Goal: Obtain resource: Download file/media

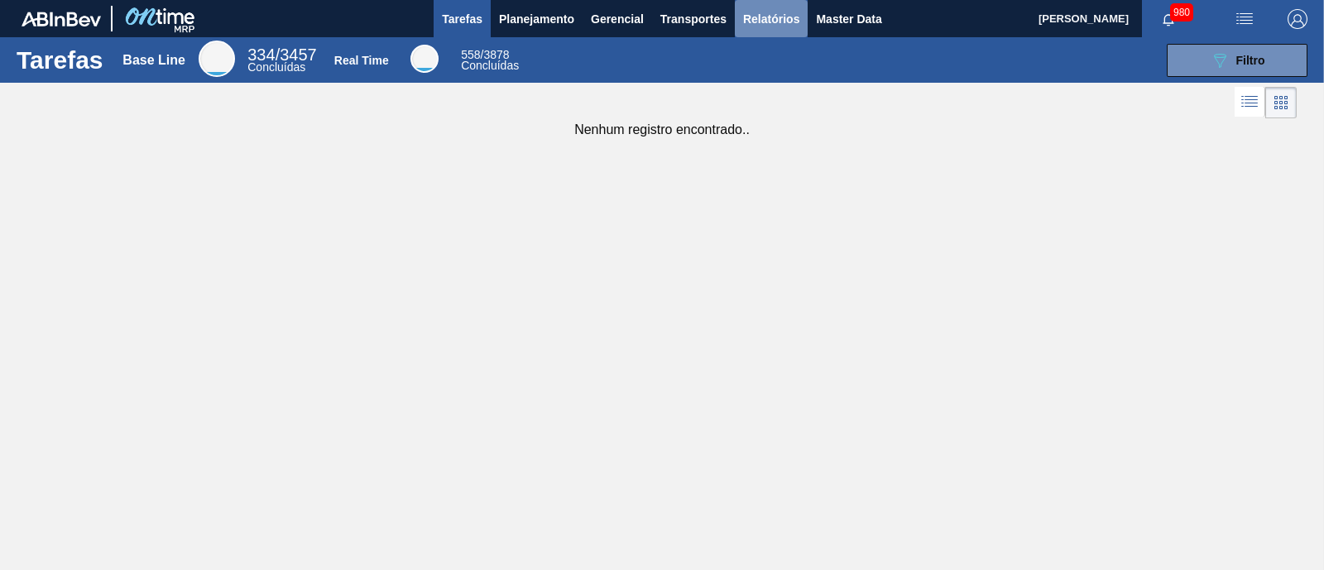
click at [749, 17] on span "Relatórios" at bounding box center [771, 19] width 56 height 20
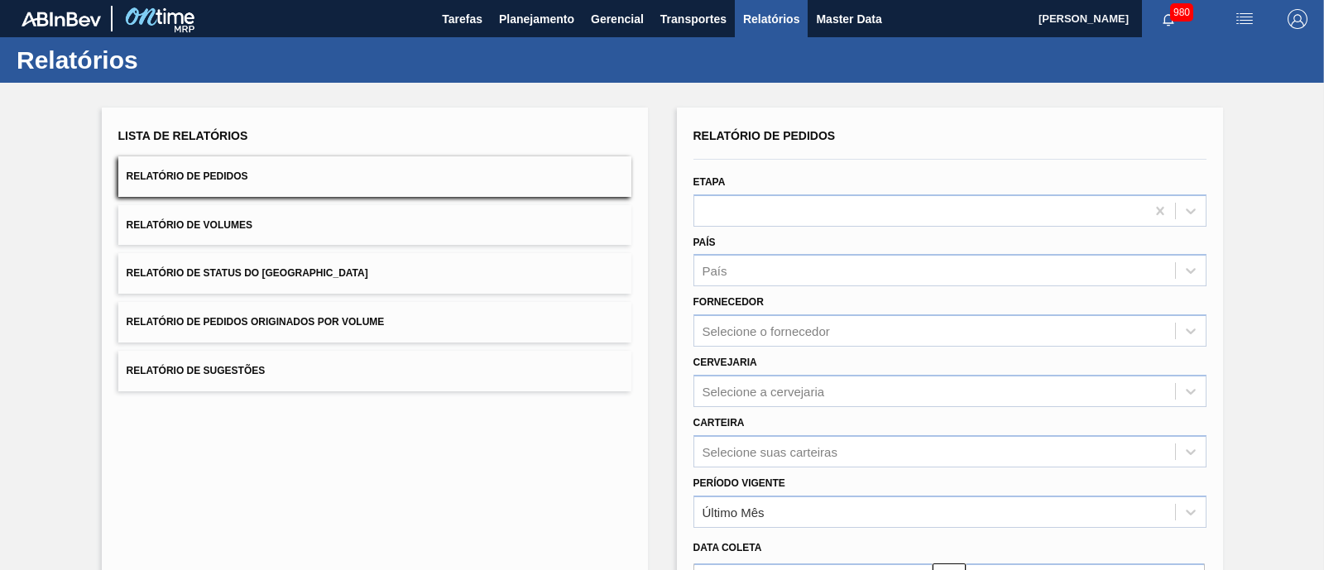
scroll to position [194, 0]
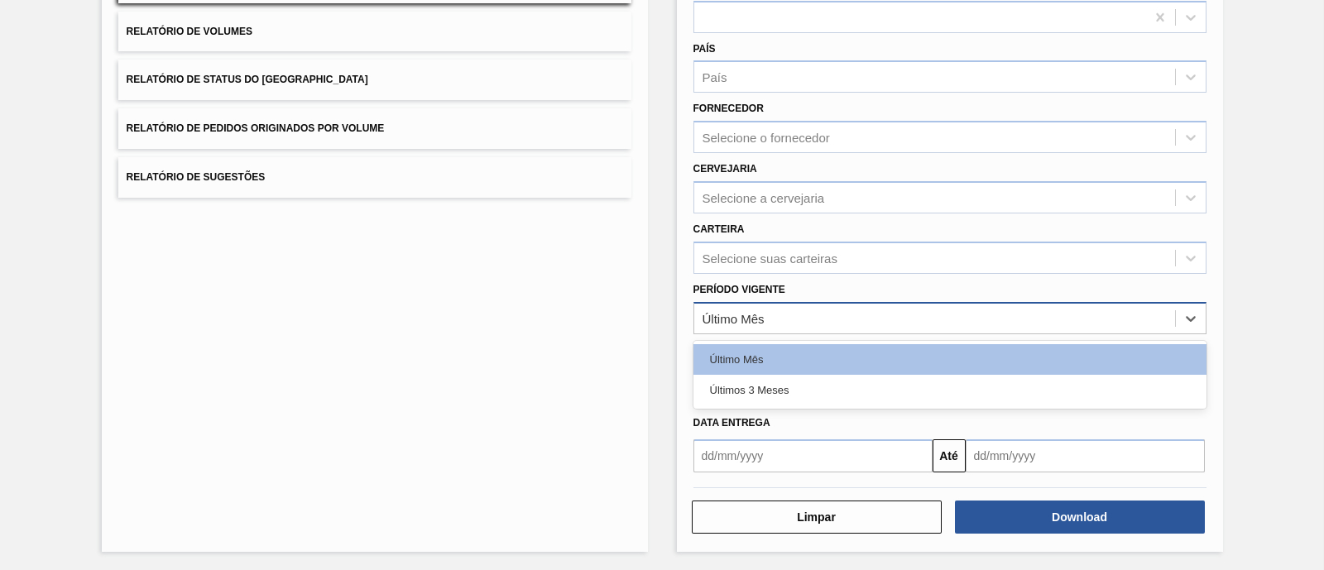
click at [776, 317] on div "Último Mês" at bounding box center [934, 318] width 481 height 24
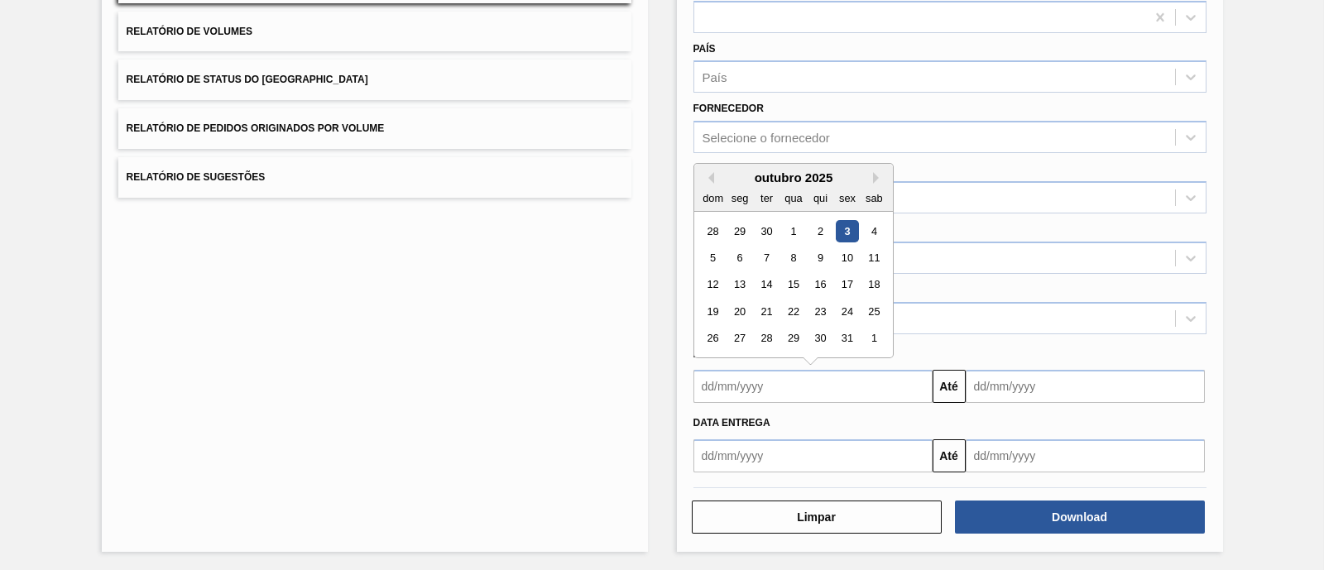
click at [765, 394] on input "text" at bounding box center [812, 386] width 239 height 33
click at [708, 180] on div "outubro 2025" at bounding box center [793, 177] width 199 height 14
click at [708, 172] on button "Previous Month" at bounding box center [709, 178] width 12 height 12
click at [732, 308] on div "22" at bounding box center [739, 311] width 22 height 22
type input "[DATE]"
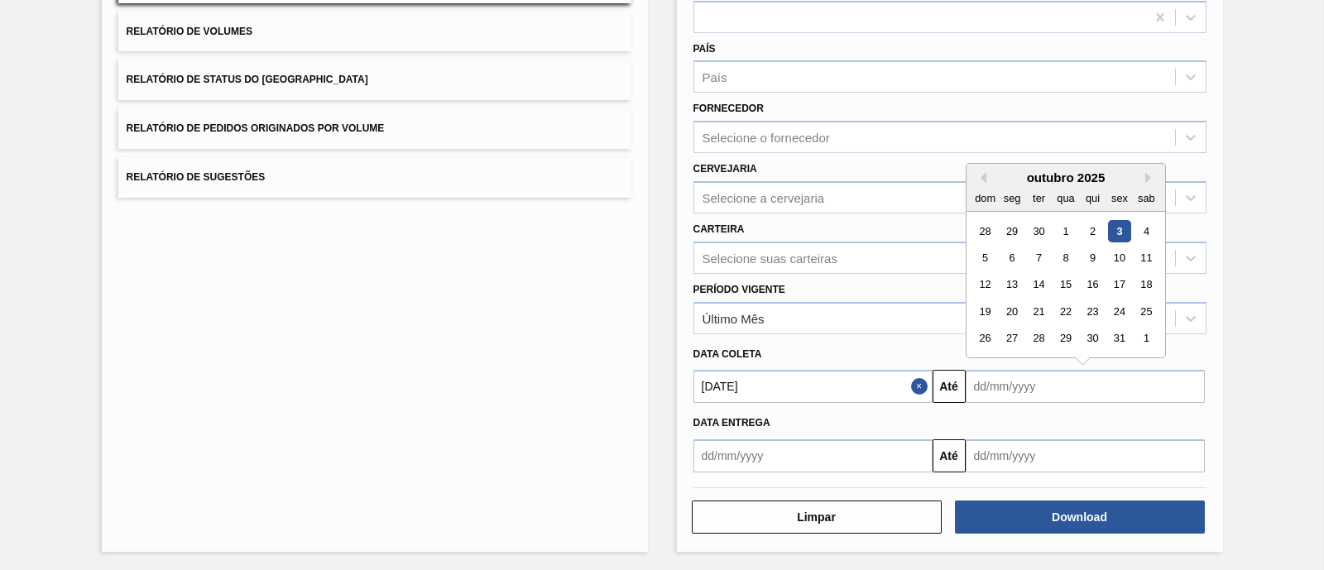
click at [1060, 388] on input "text" at bounding box center [1085, 386] width 239 height 33
click at [1125, 335] on div "31" at bounding box center [1119, 339] width 22 height 22
type input "[DATE]"
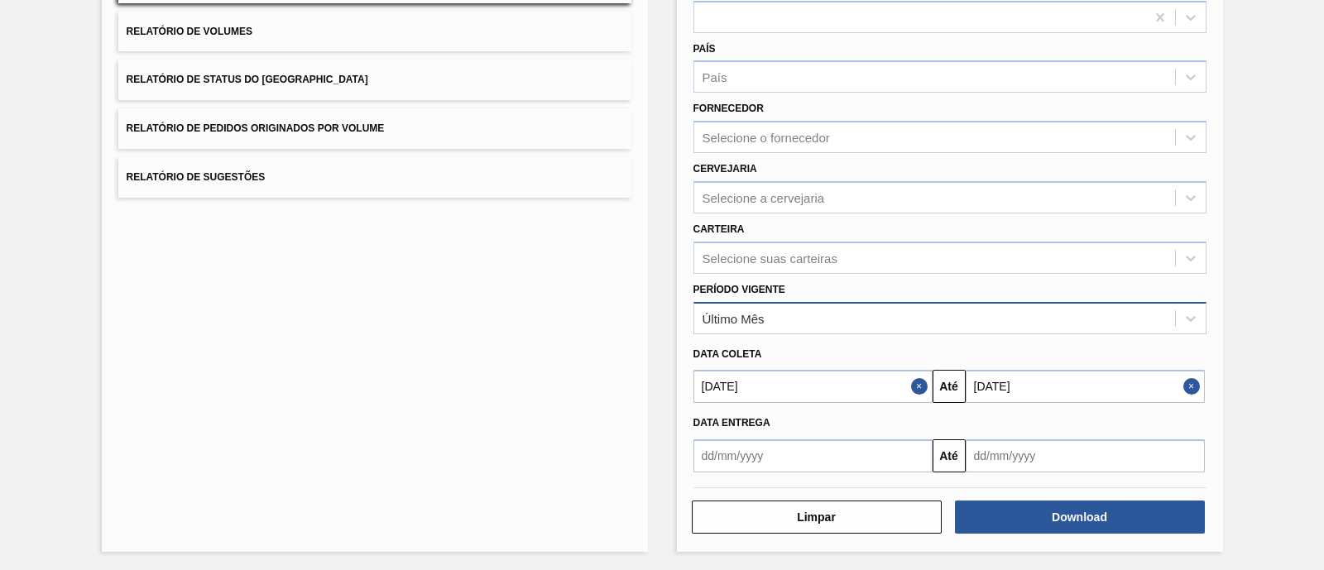
click at [751, 324] on div "Último Mês" at bounding box center [934, 318] width 481 height 24
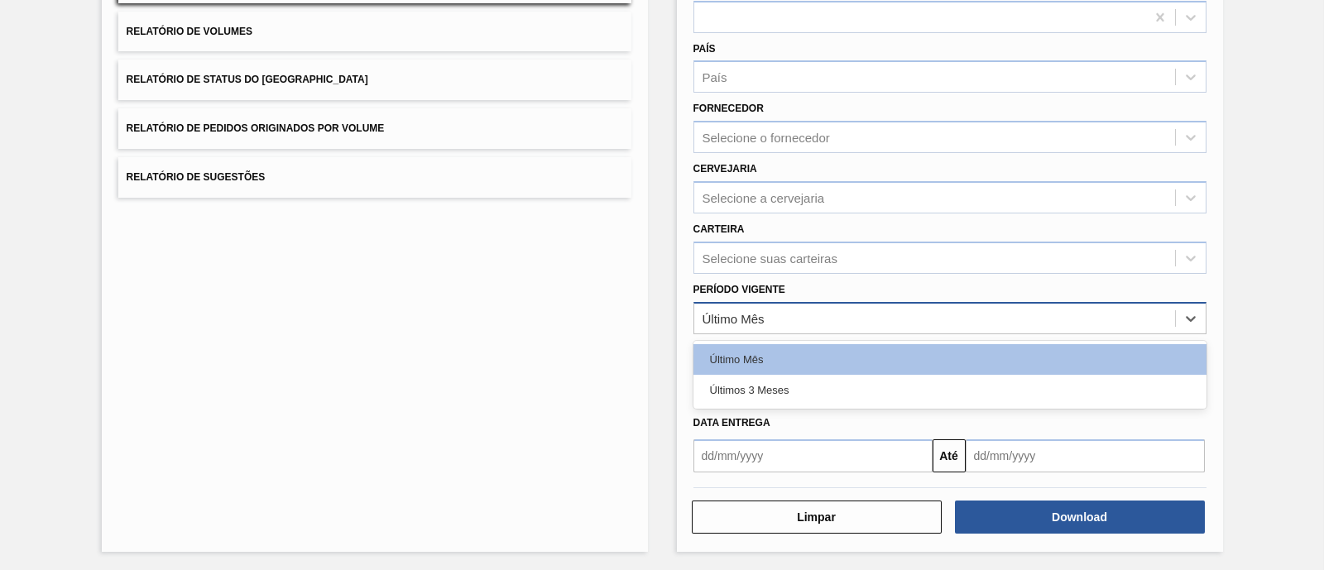
click at [751, 324] on div "Último Mês" at bounding box center [934, 318] width 481 height 24
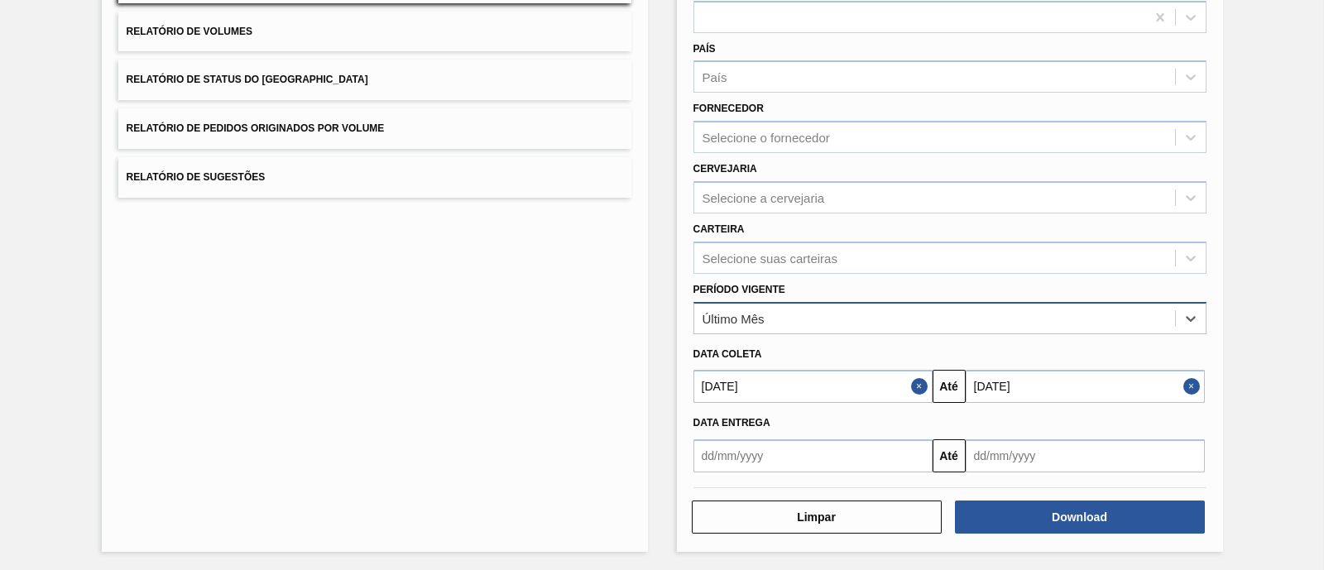
click at [751, 324] on div "Último Mês" at bounding box center [934, 318] width 481 height 24
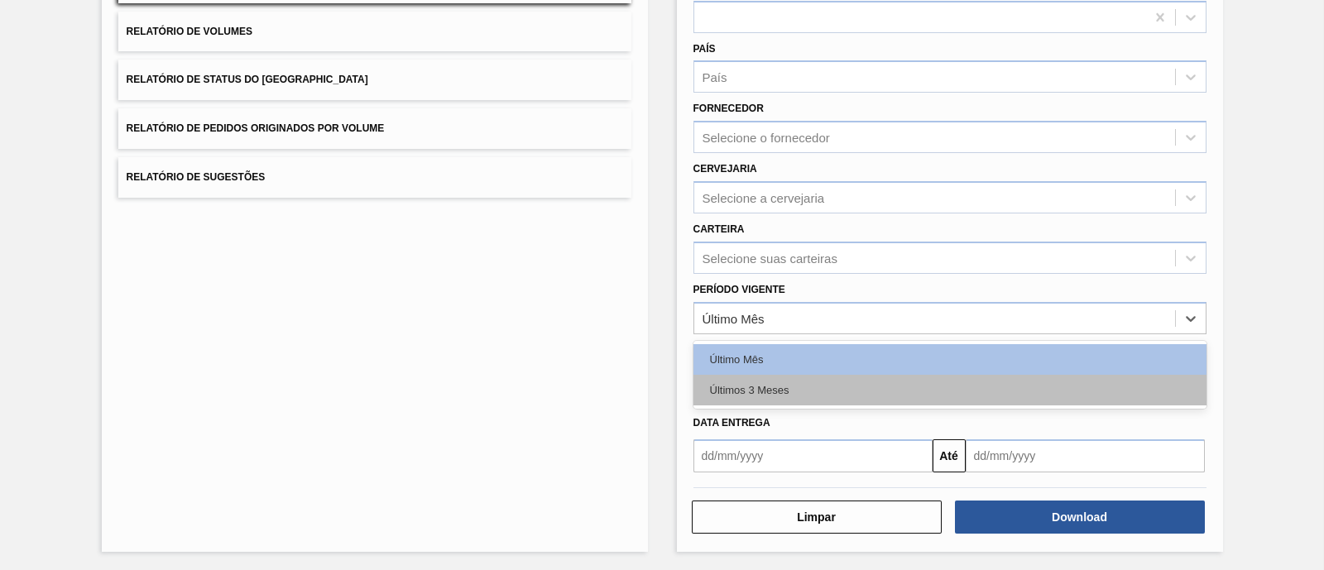
click at [760, 377] on div "Últimos 3 Meses" at bounding box center [949, 390] width 513 height 31
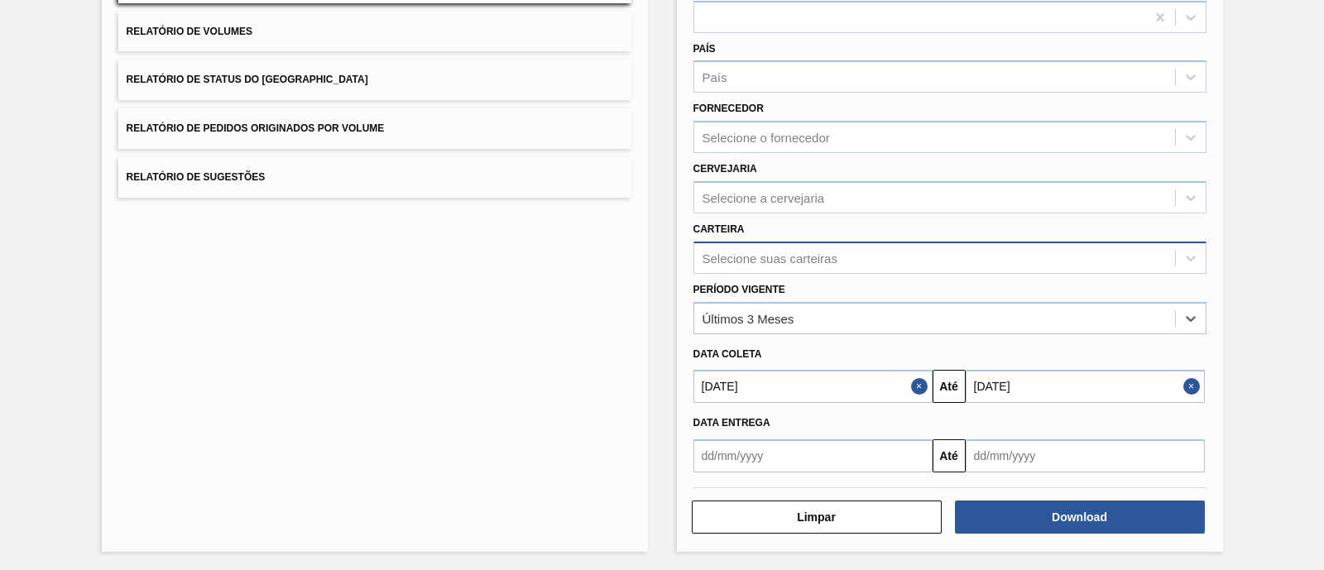
click at [770, 257] on div "Selecione suas carteiras" at bounding box center [770, 258] width 135 height 14
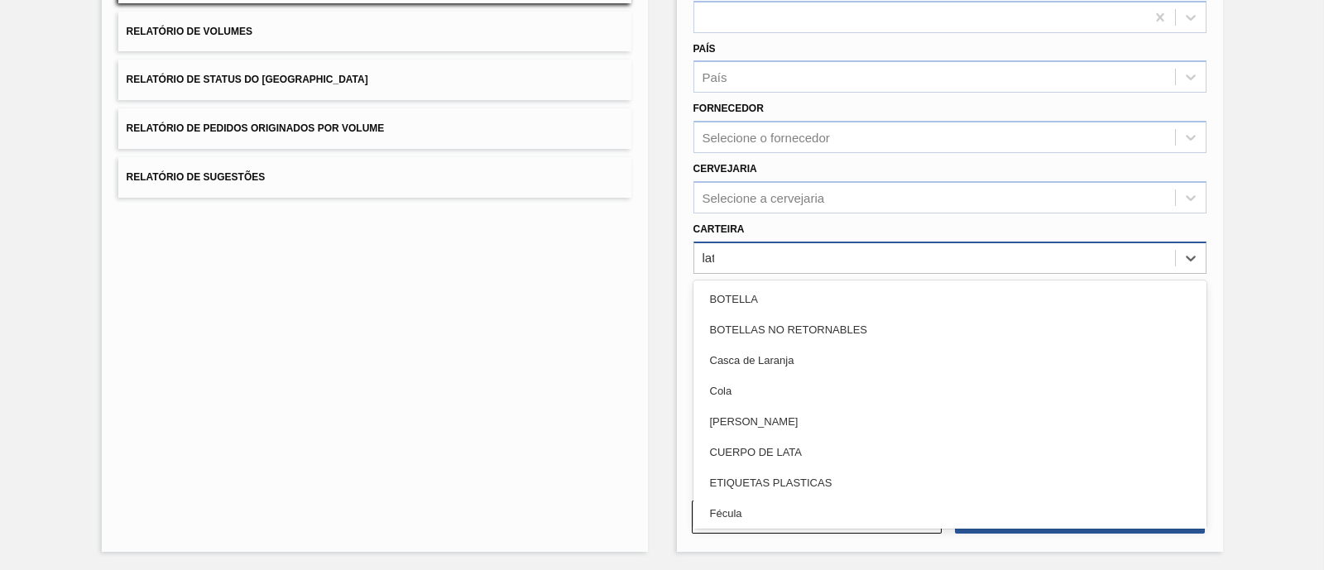
type input "lata"
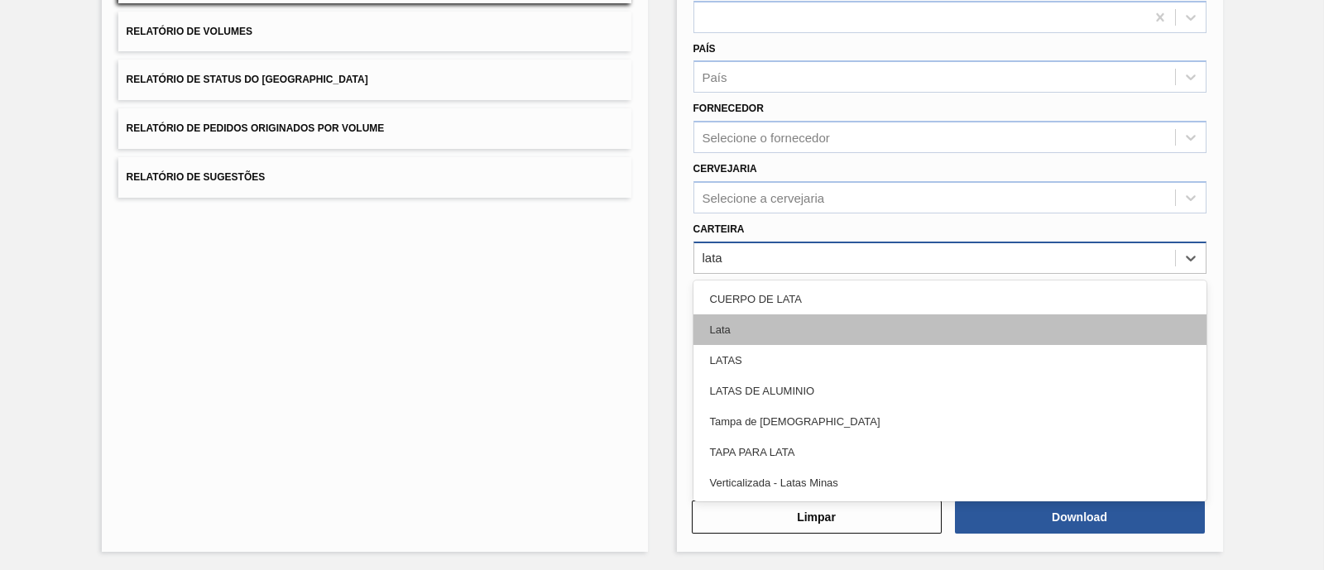
click at [737, 322] on div "Lata" at bounding box center [949, 329] width 513 height 31
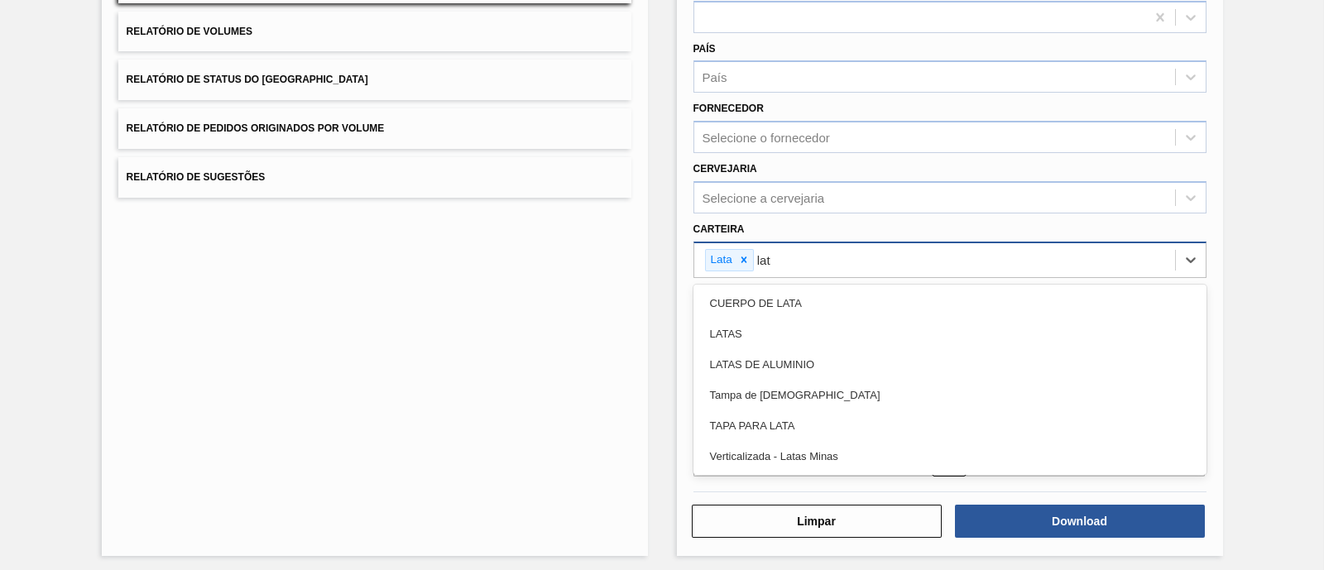
type input "lata"
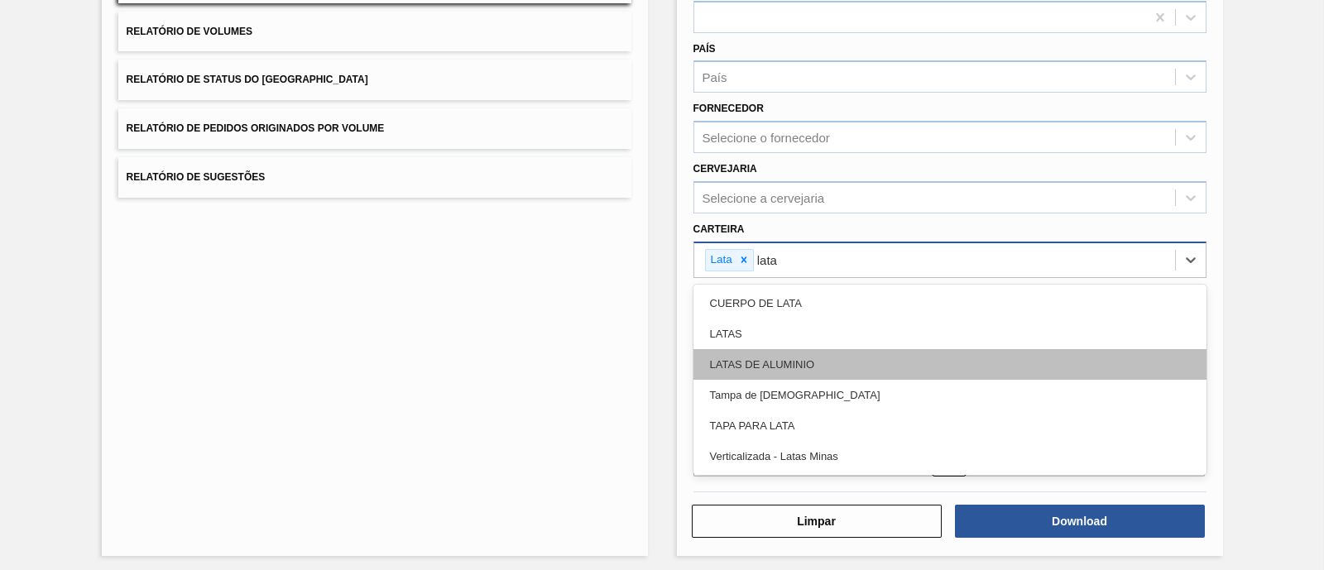
click at [738, 373] on div "LATAS DE ALUMINIO" at bounding box center [949, 364] width 513 height 31
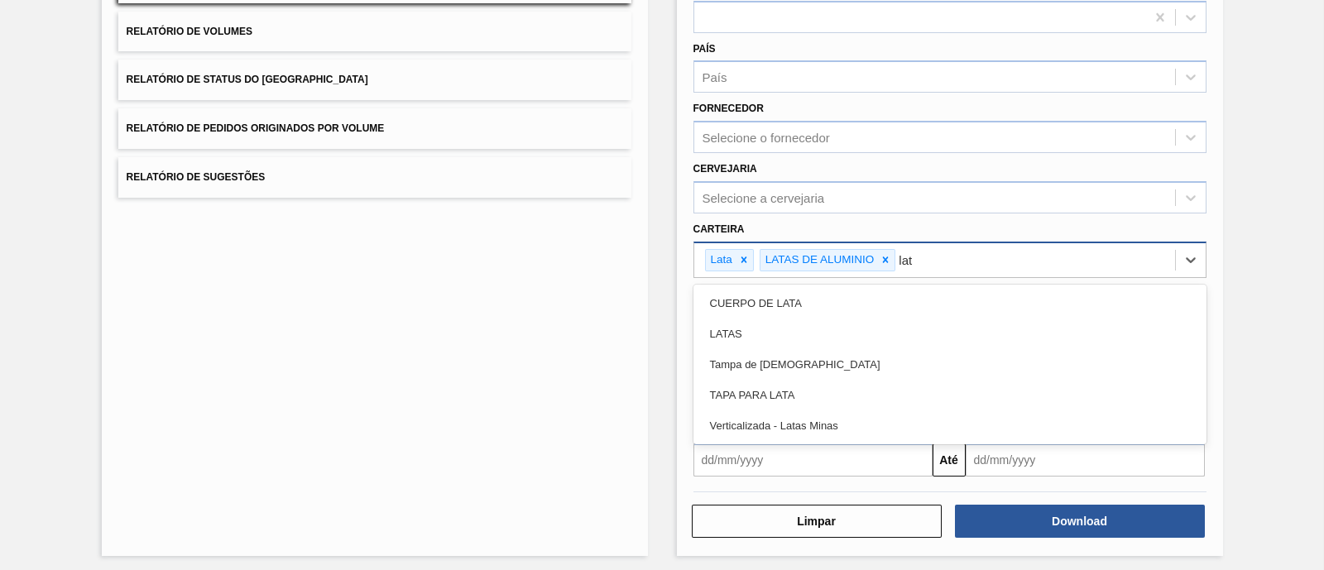
type input "lata"
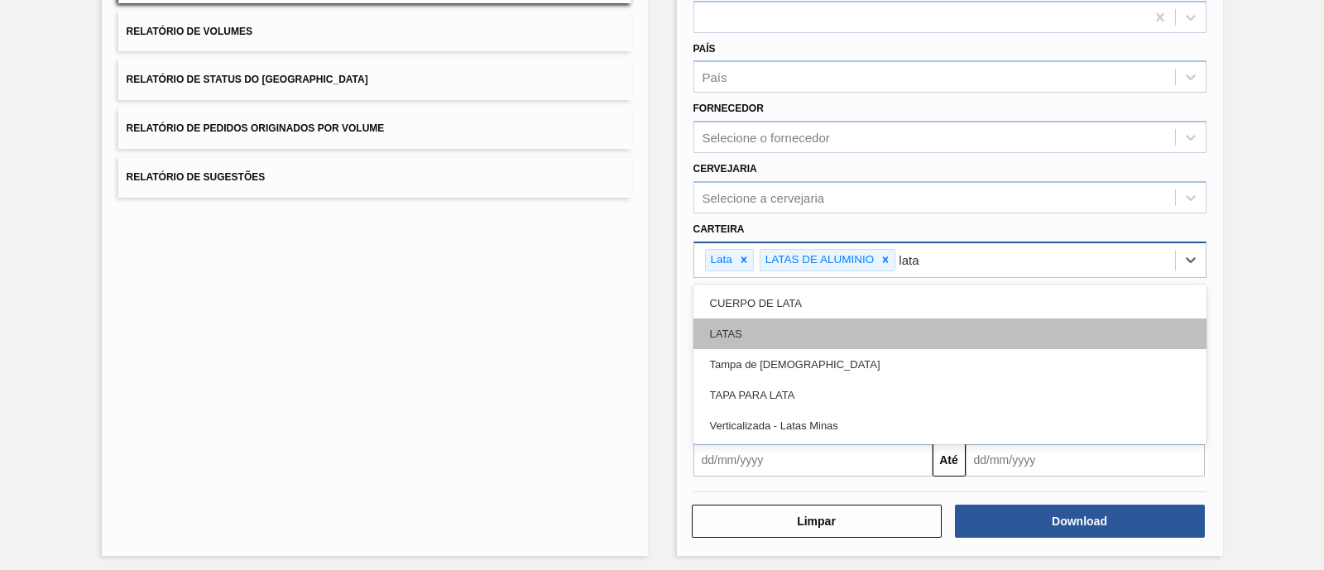
click at [735, 331] on div "LATAS" at bounding box center [949, 334] width 513 height 31
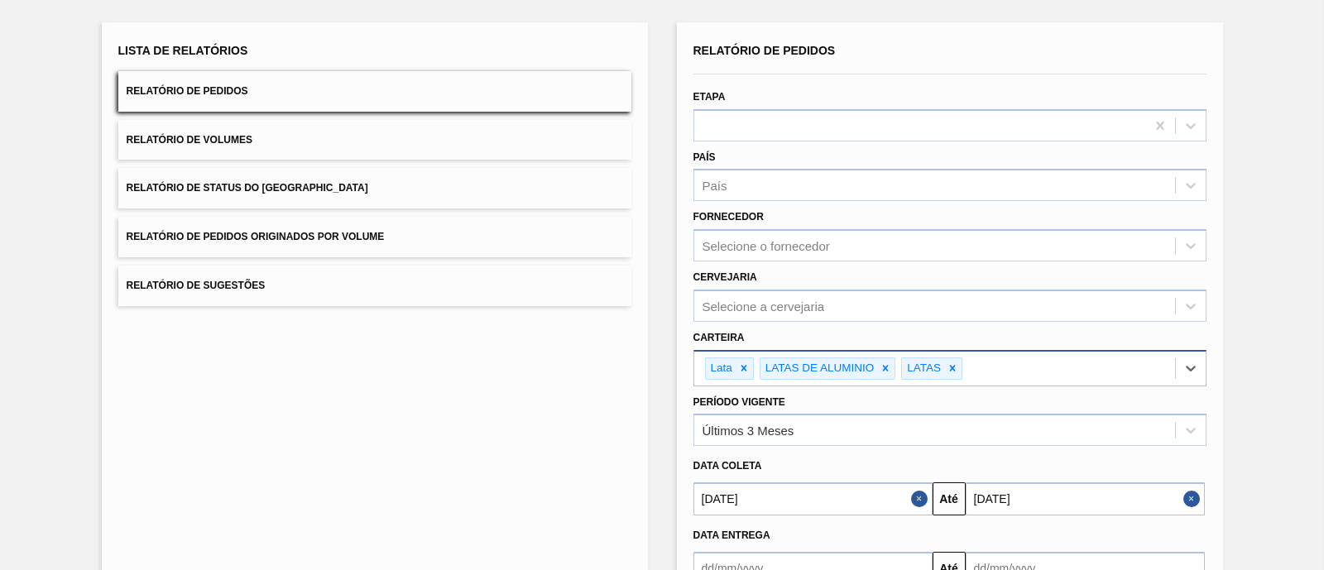
scroll to position [83, 0]
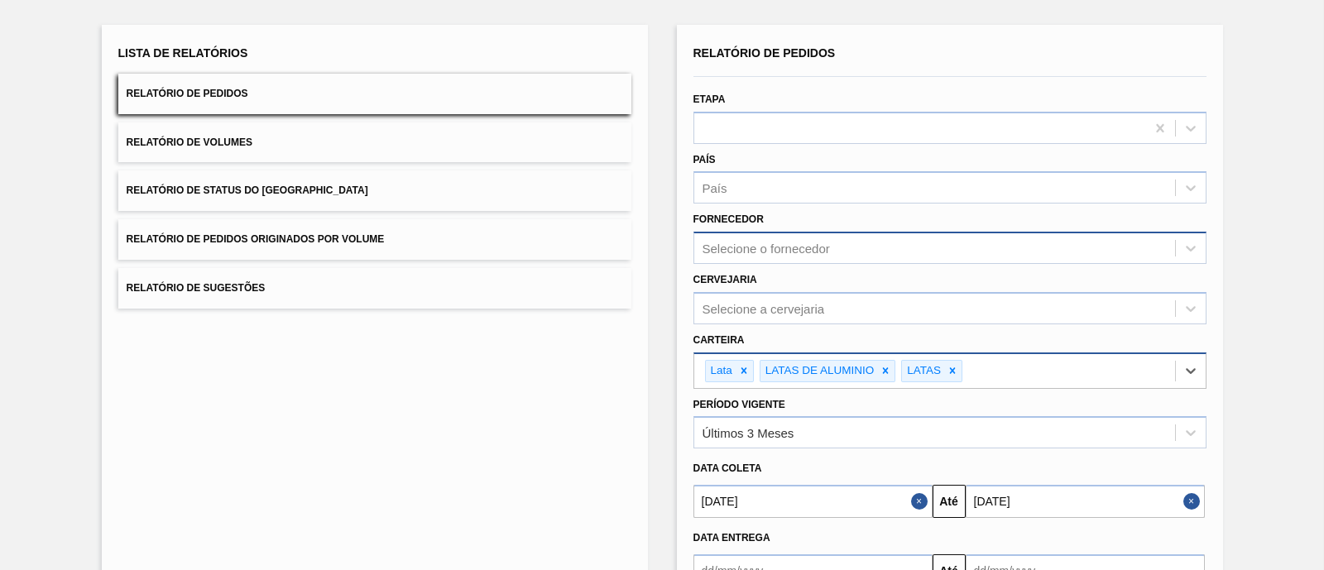
click at [784, 245] on div "Selecione o fornecedor" at bounding box center [766, 249] width 127 height 14
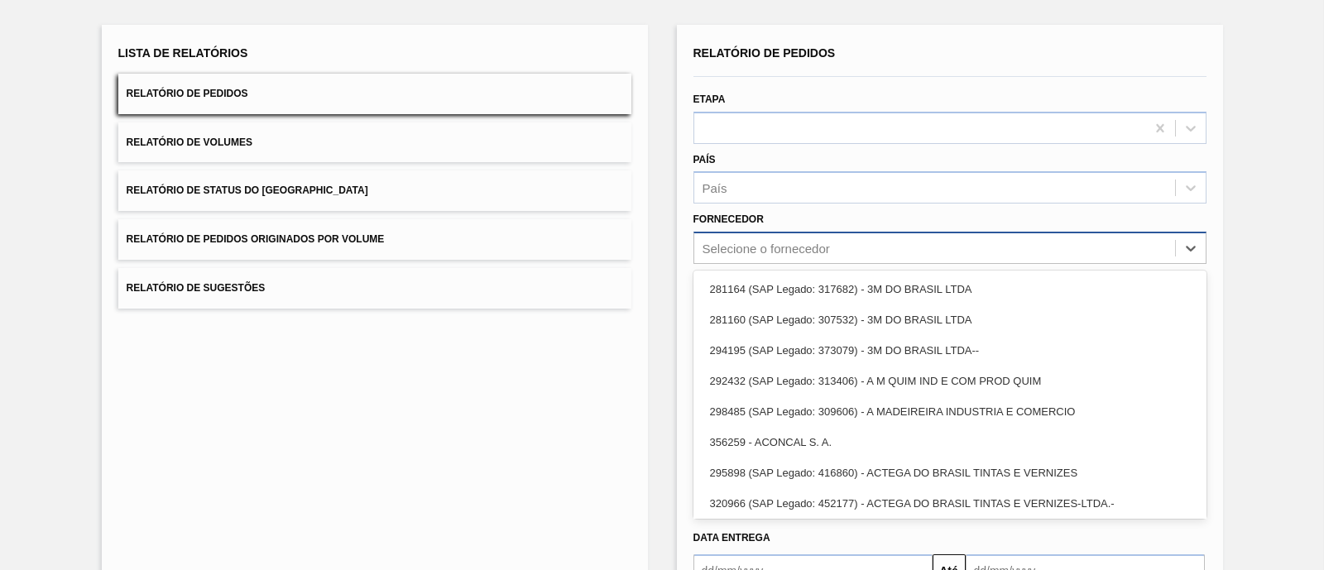
click at [784, 245] on div "Selecione o fornecedor" at bounding box center [766, 249] width 127 height 14
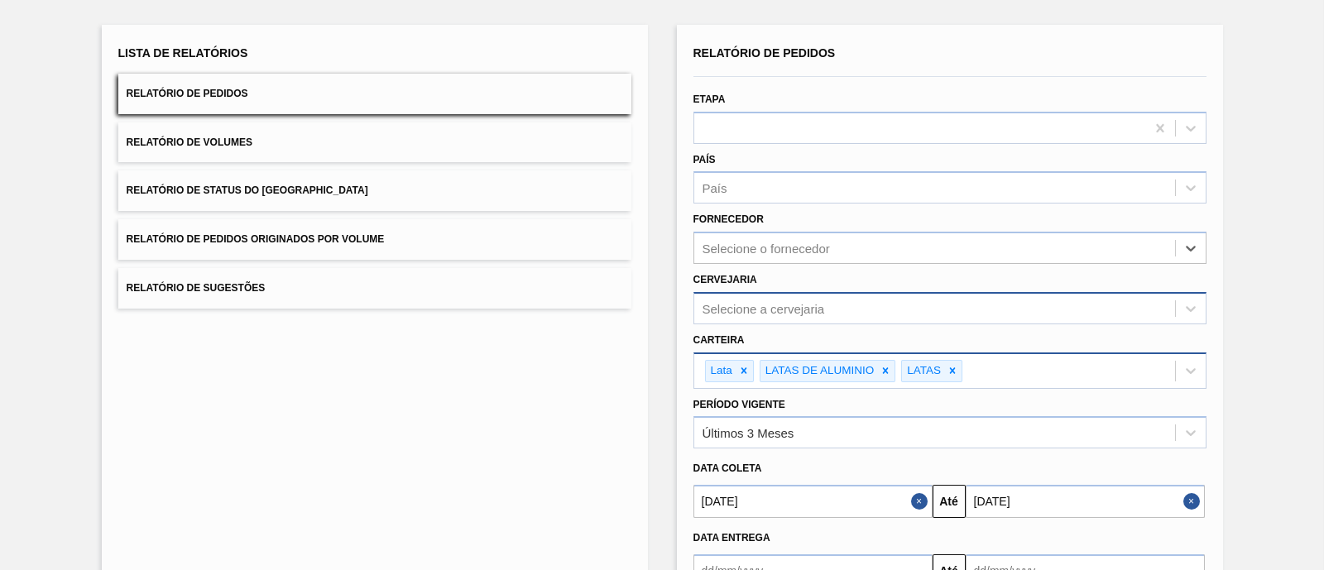
click at [772, 301] on div "Selecione a cervejaria" at bounding box center [764, 308] width 122 height 14
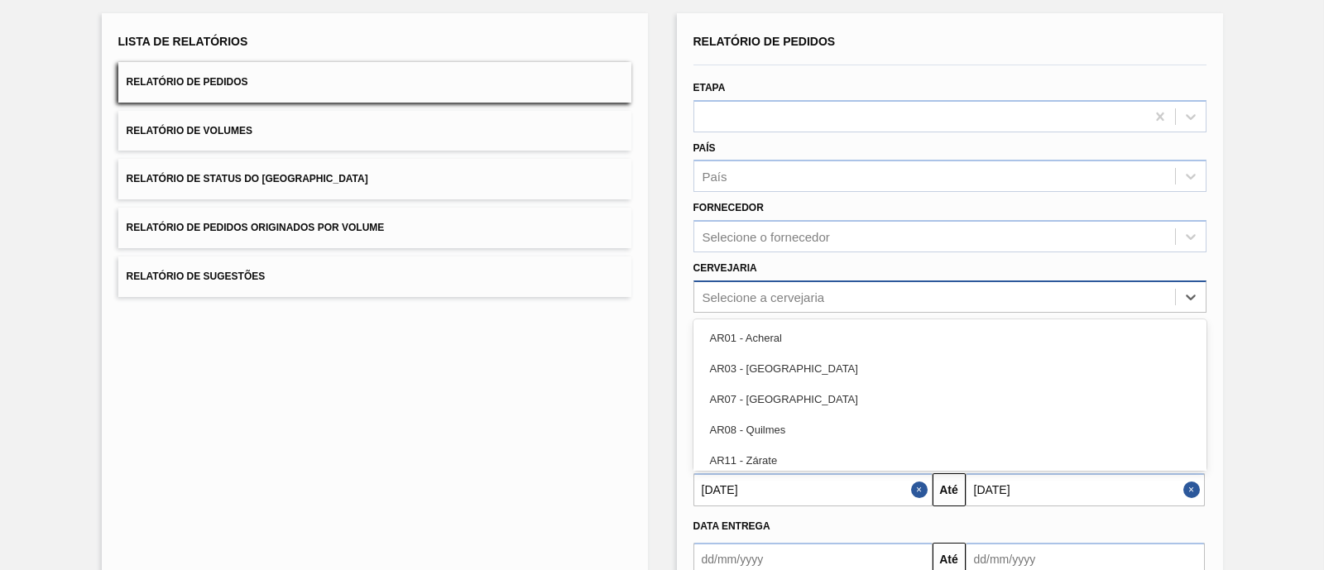
scroll to position [96, 0]
click at [772, 301] on div "Selecione a cervejaria" at bounding box center [934, 295] width 481 height 24
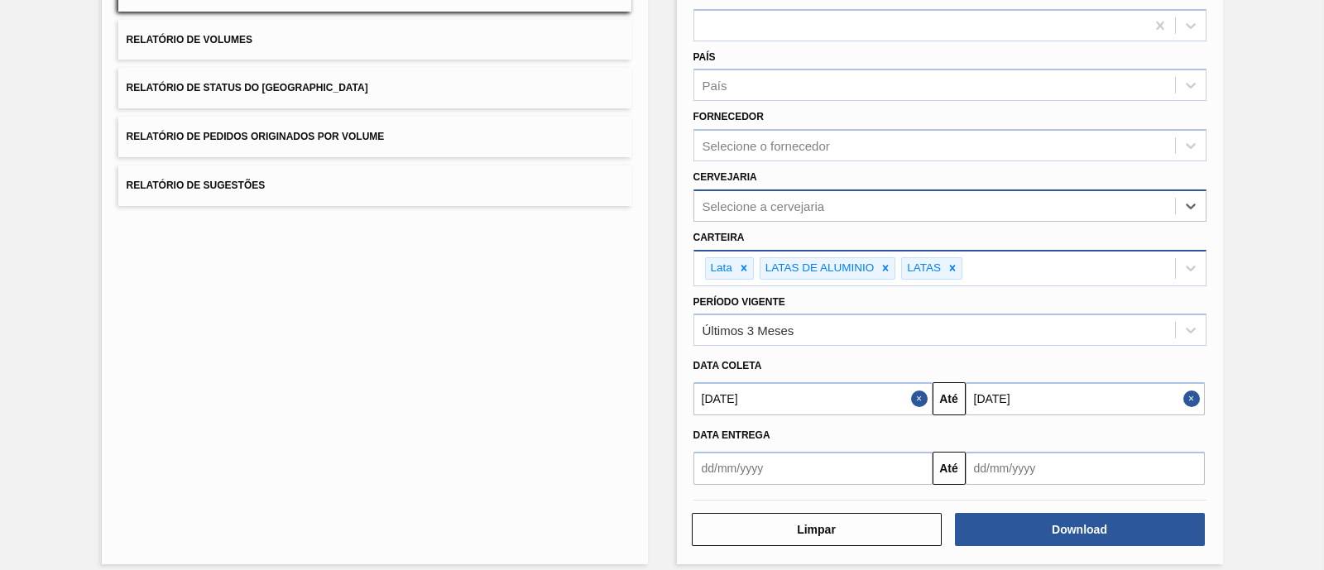
scroll to position [197, 0]
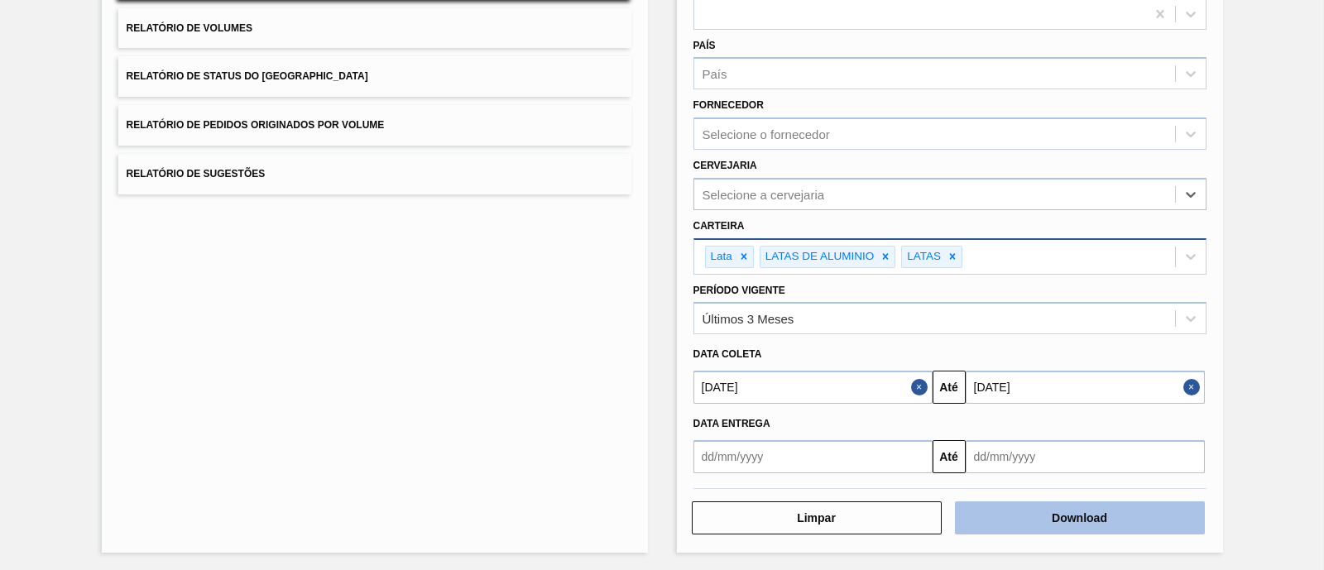
click at [1053, 515] on button "Download" at bounding box center [1080, 517] width 250 height 33
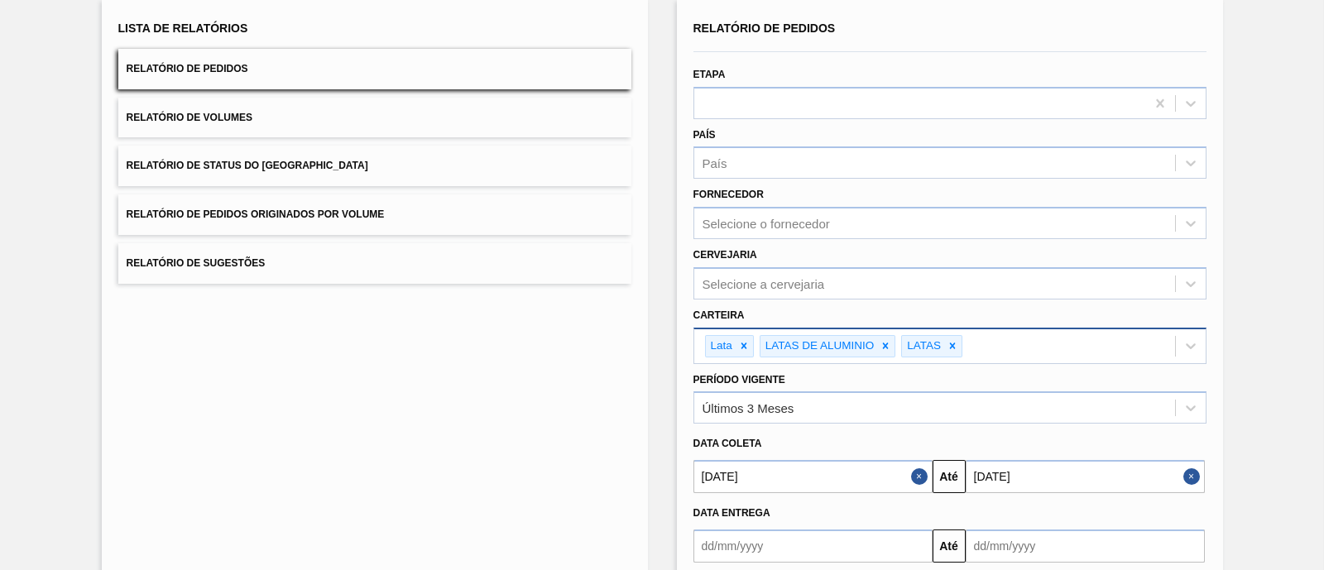
scroll to position [103, 0]
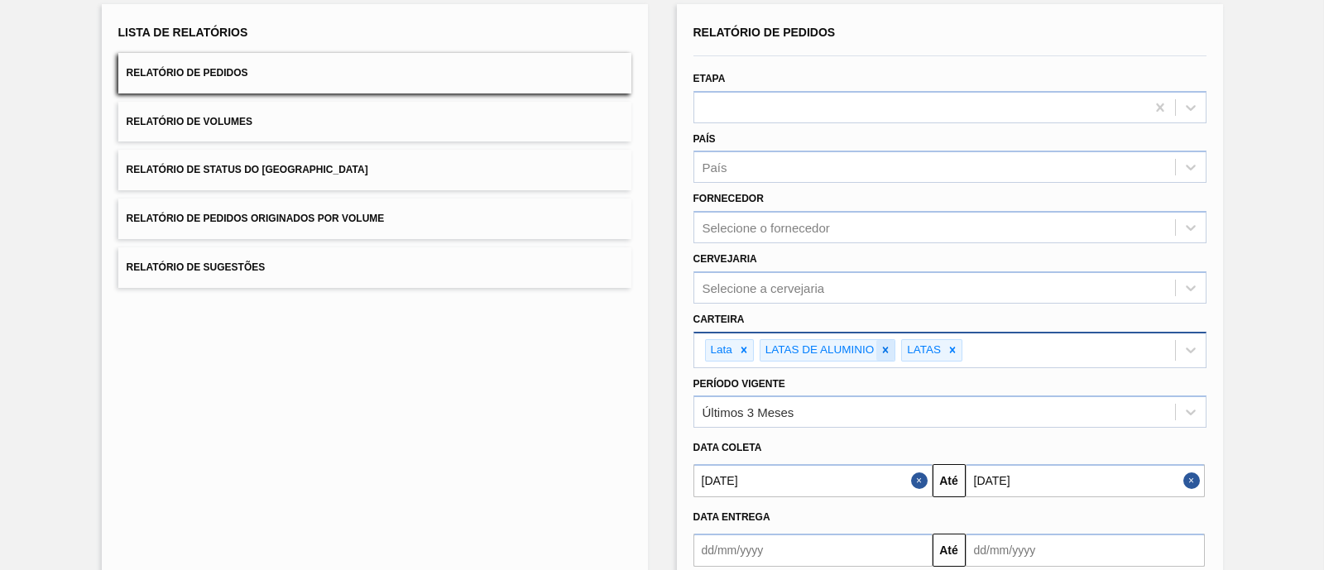
click at [883, 348] on icon at bounding box center [886, 351] width 6 height 6
click at [808, 348] on icon at bounding box center [811, 350] width 12 height 12
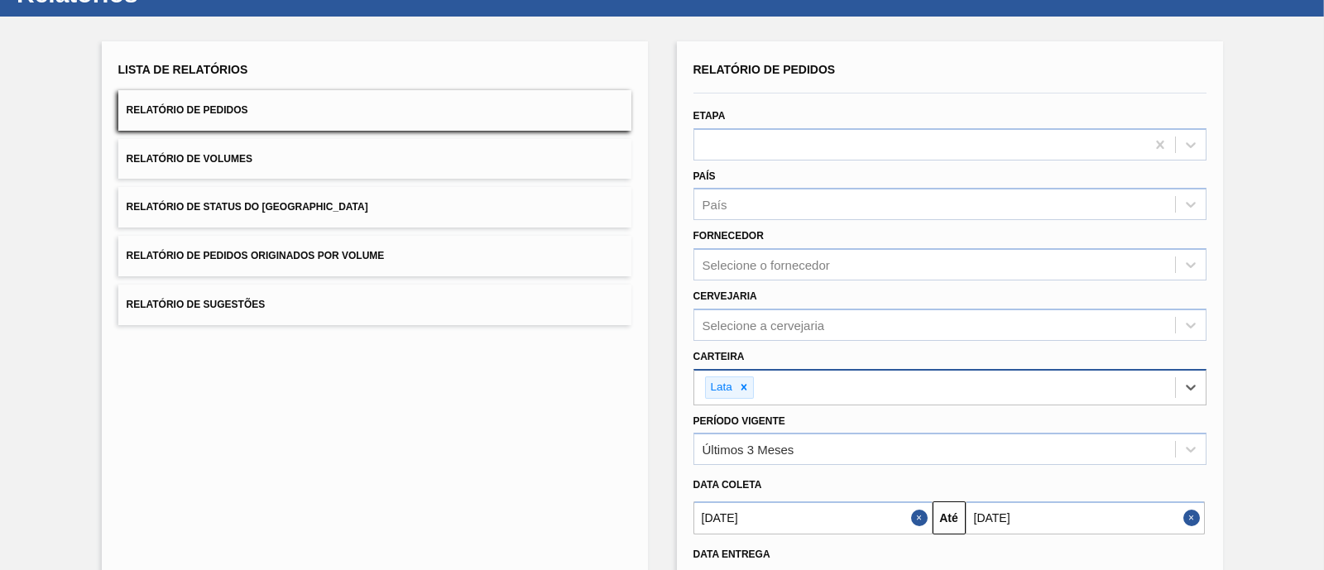
scroll to position [12, 0]
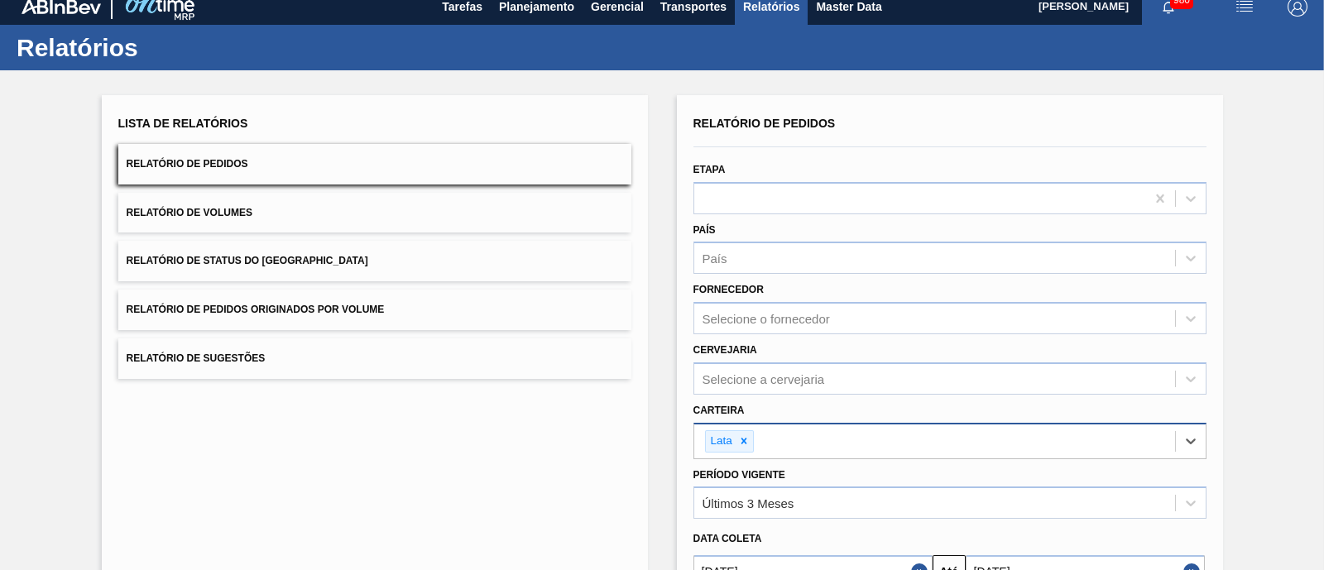
click at [314, 223] on button "Relatório de Volumes" at bounding box center [374, 213] width 513 height 41
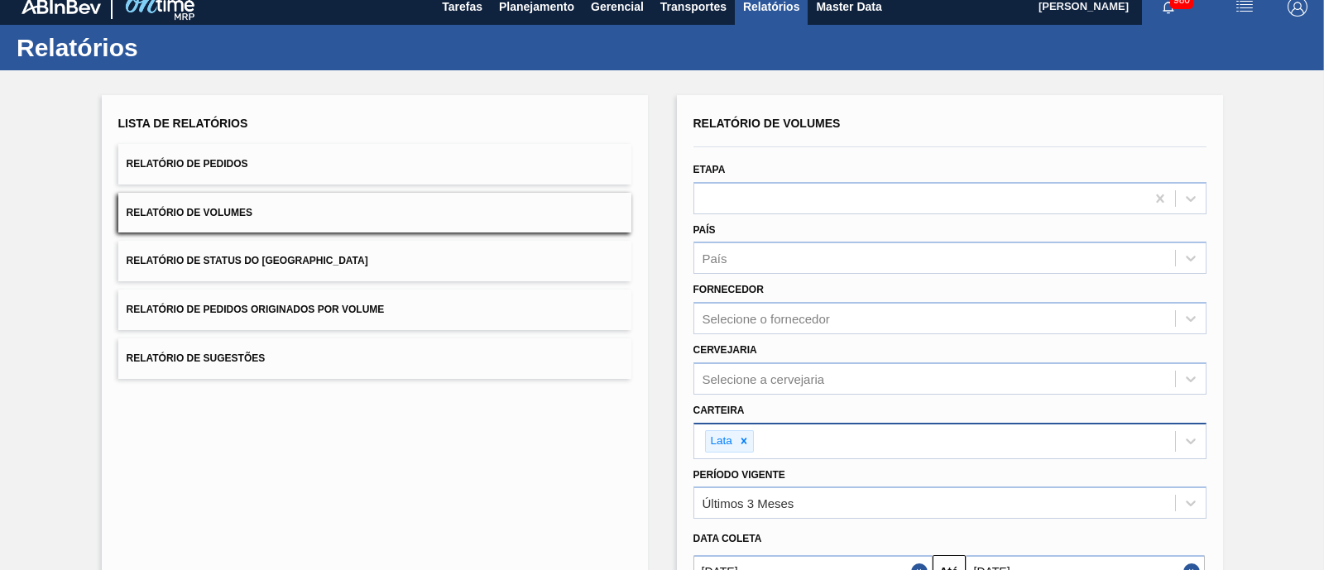
scroll to position [90, 0]
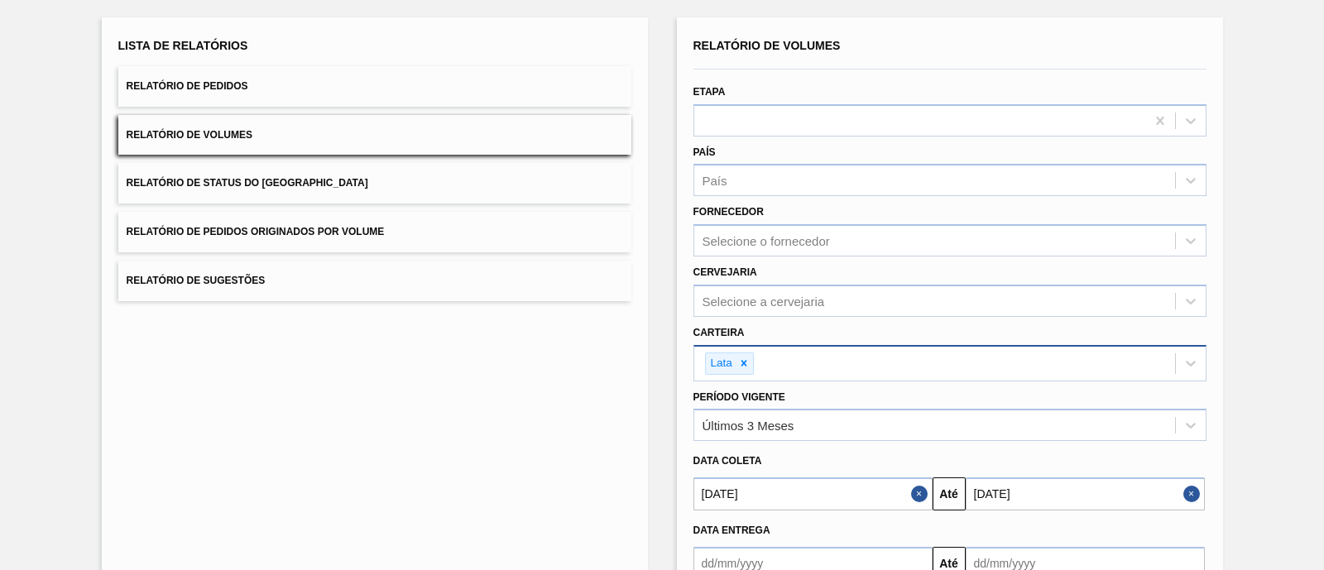
click at [261, 92] on button "Relatório de Pedidos" at bounding box center [374, 86] width 513 height 41
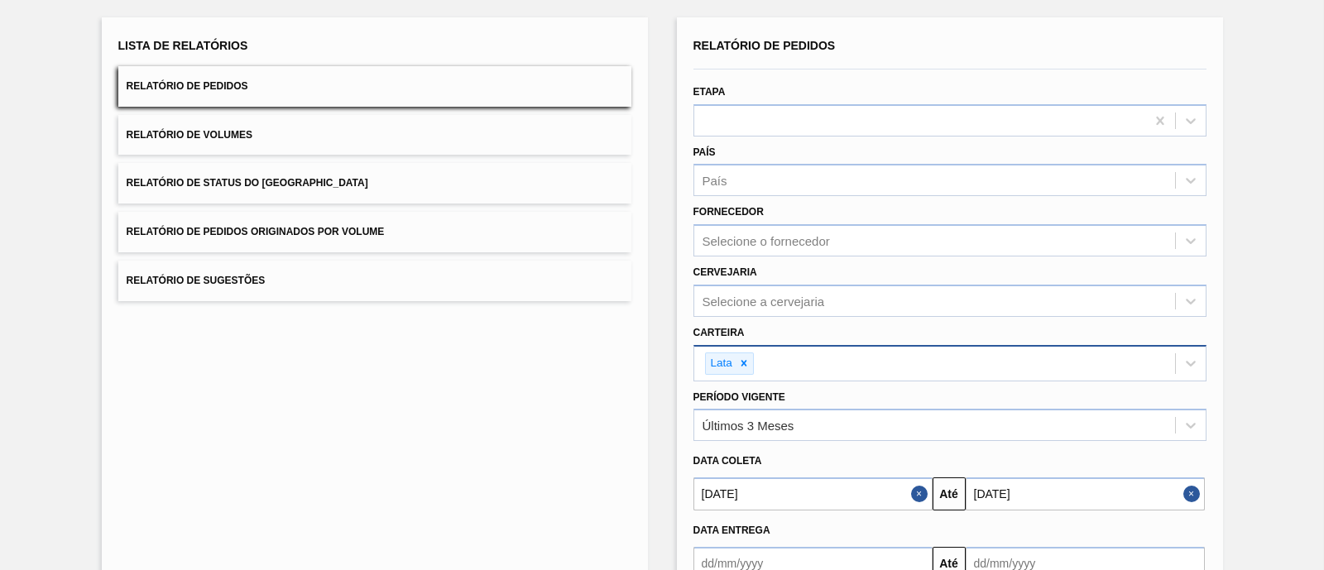
click at [423, 115] on button "Relatório de Volumes" at bounding box center [374, 135] width 513 height 41
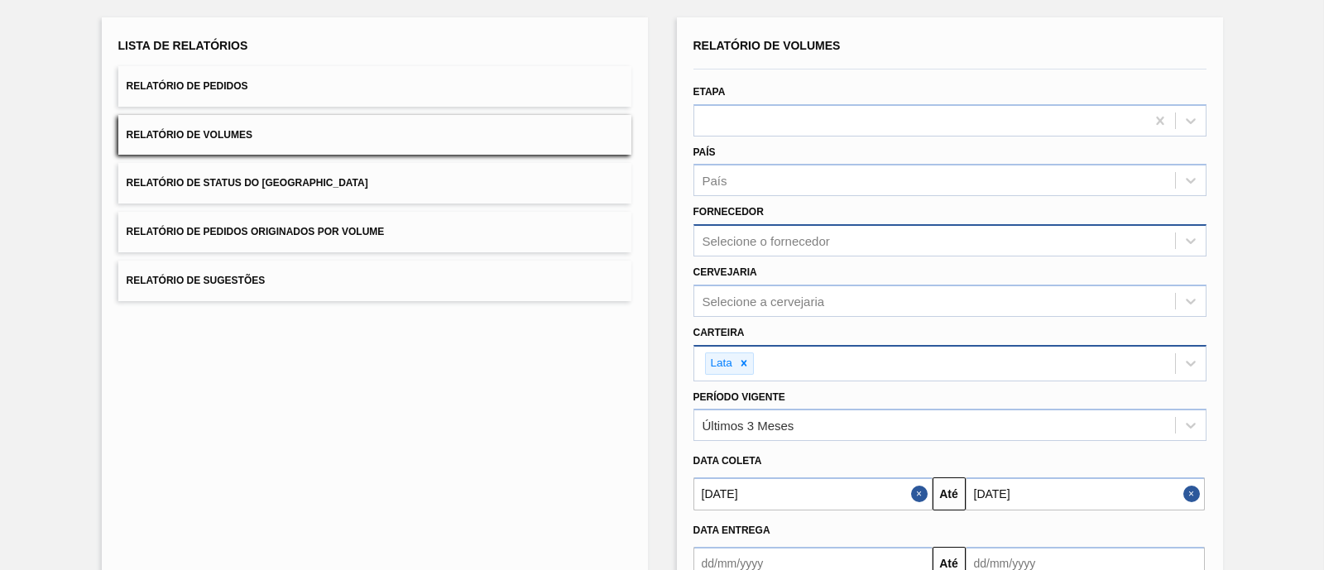
scroll to position [197, 0]
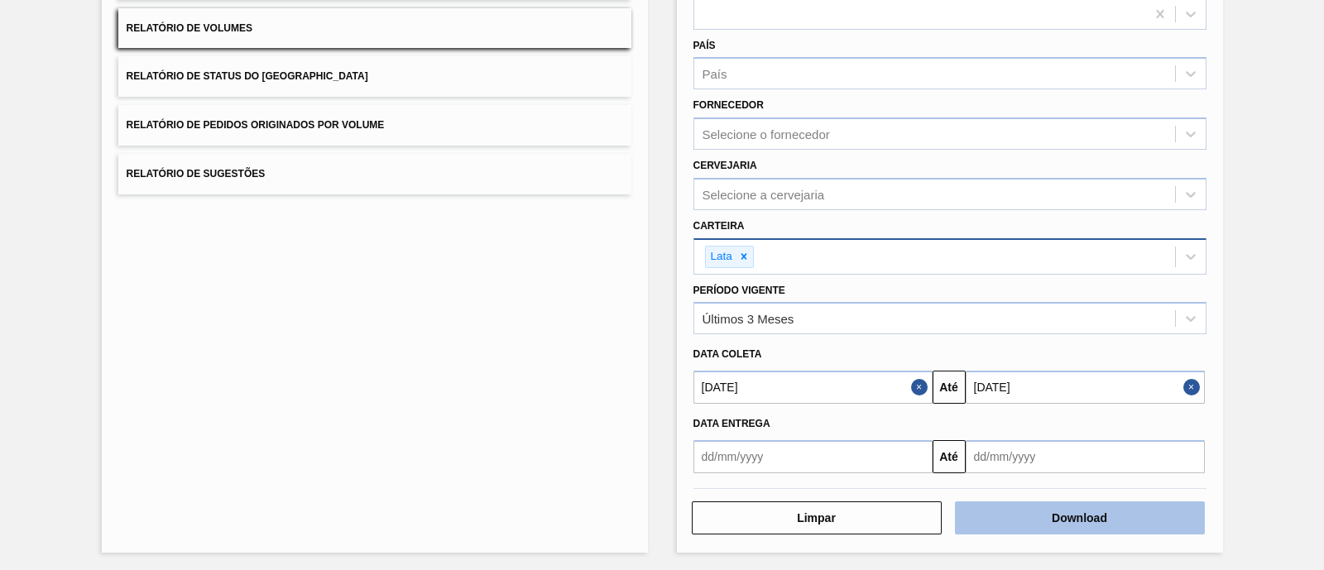
click at [994, 503] on button "Download" at bounding box center [1080, 517] width 250 height 33
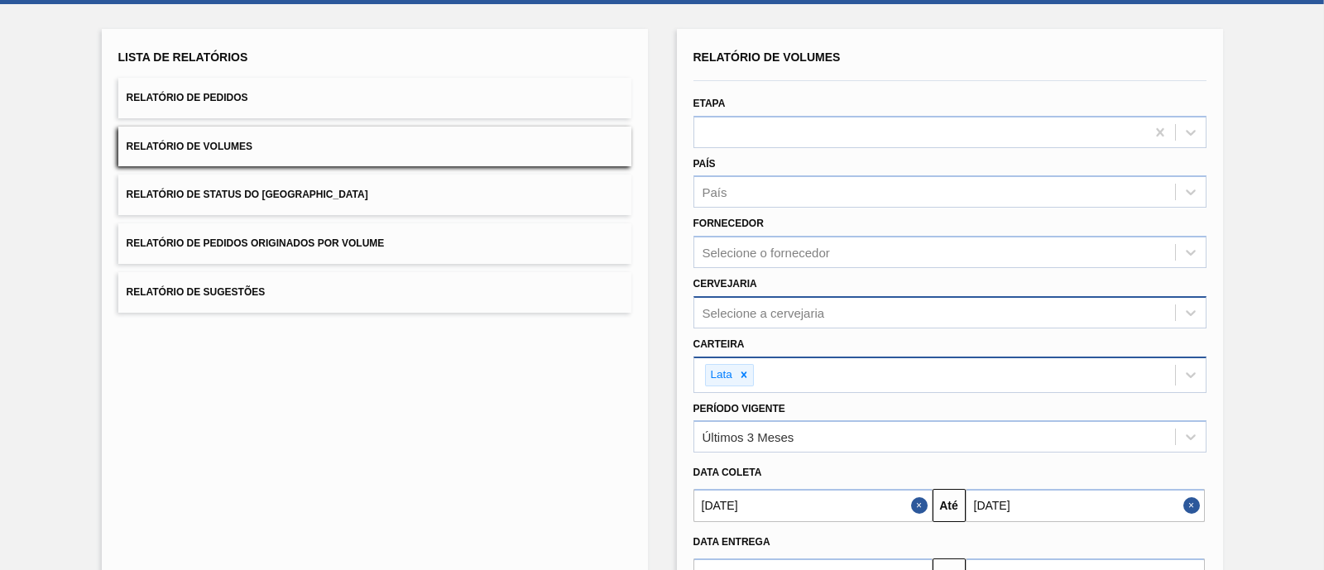
scroll to position [40, 0]
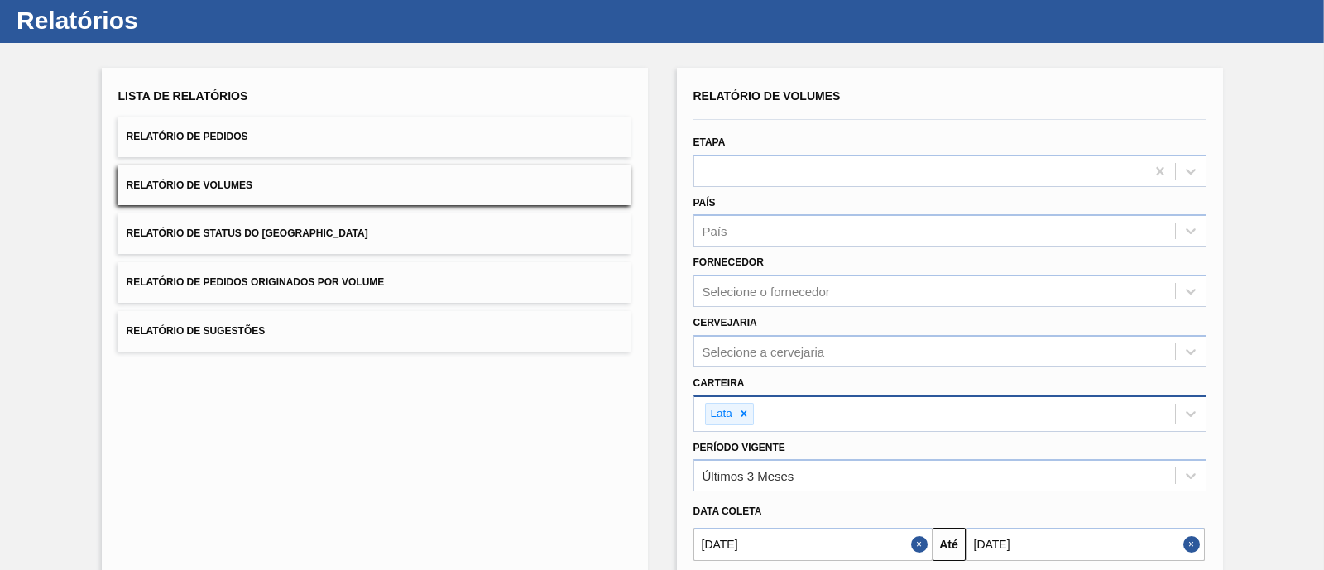
click at [275, 338] on button "Relatório de Sugestões" at bounding box center [374, 331] width 513 height 41
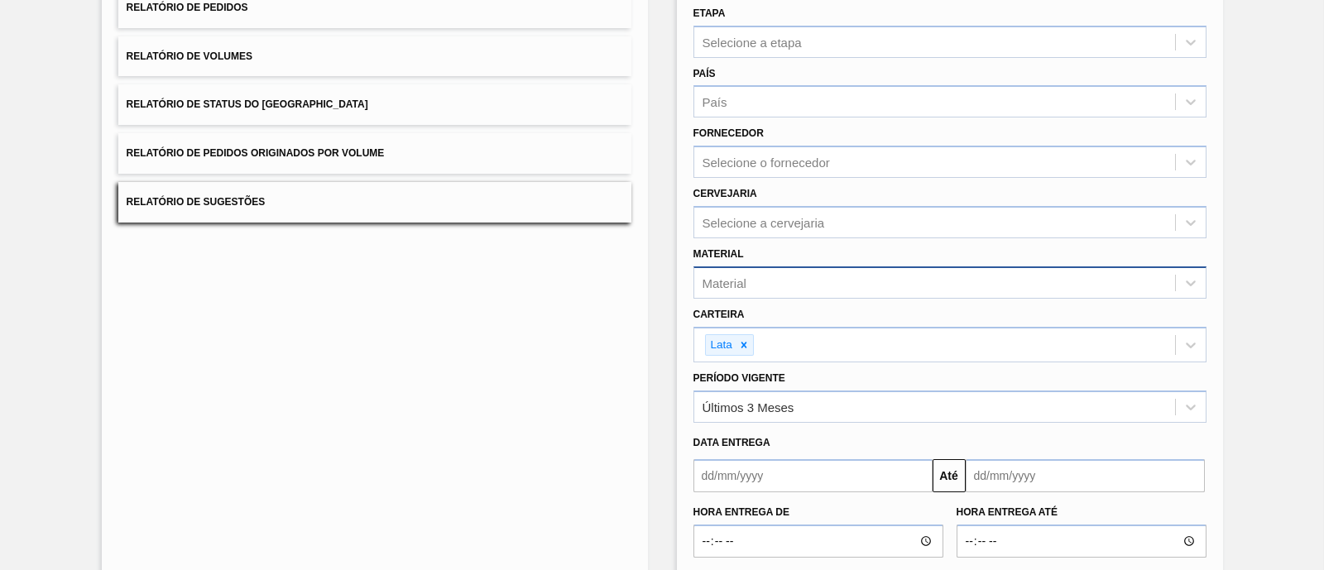
scroll to position [252, 0]
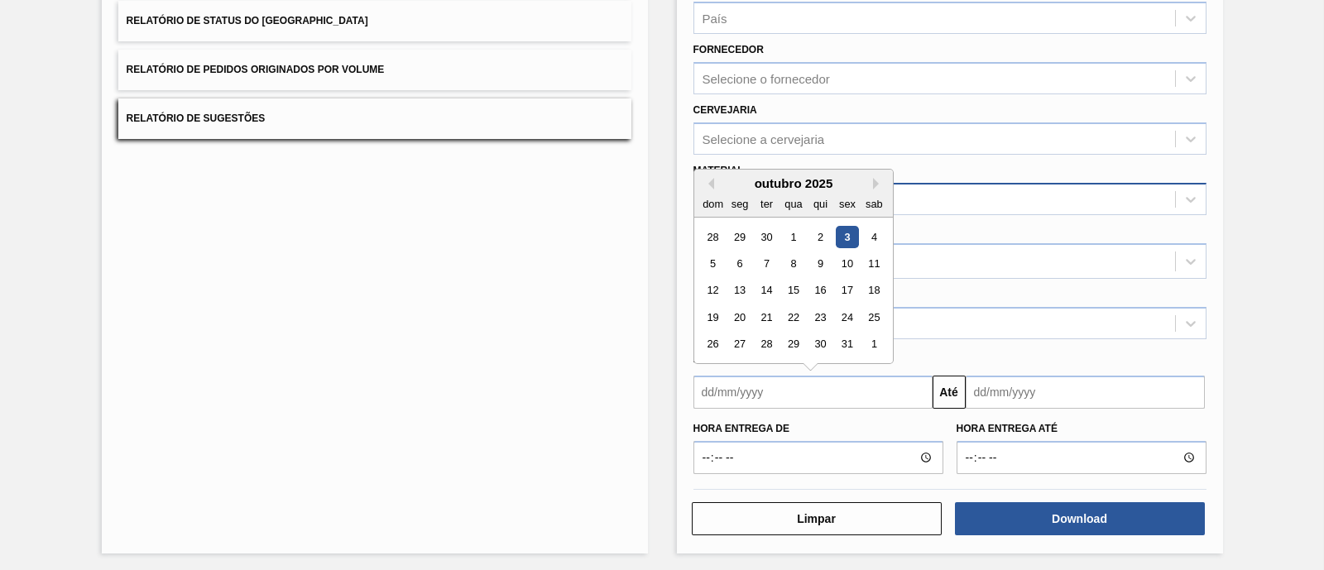
click at [861, 391] on input "text" at bounding box center [812, 392] width 239 height 33
click at [847, 226] on div "3" at bounding box center [847, 237] width 22 height 22
type input "[DATE]"
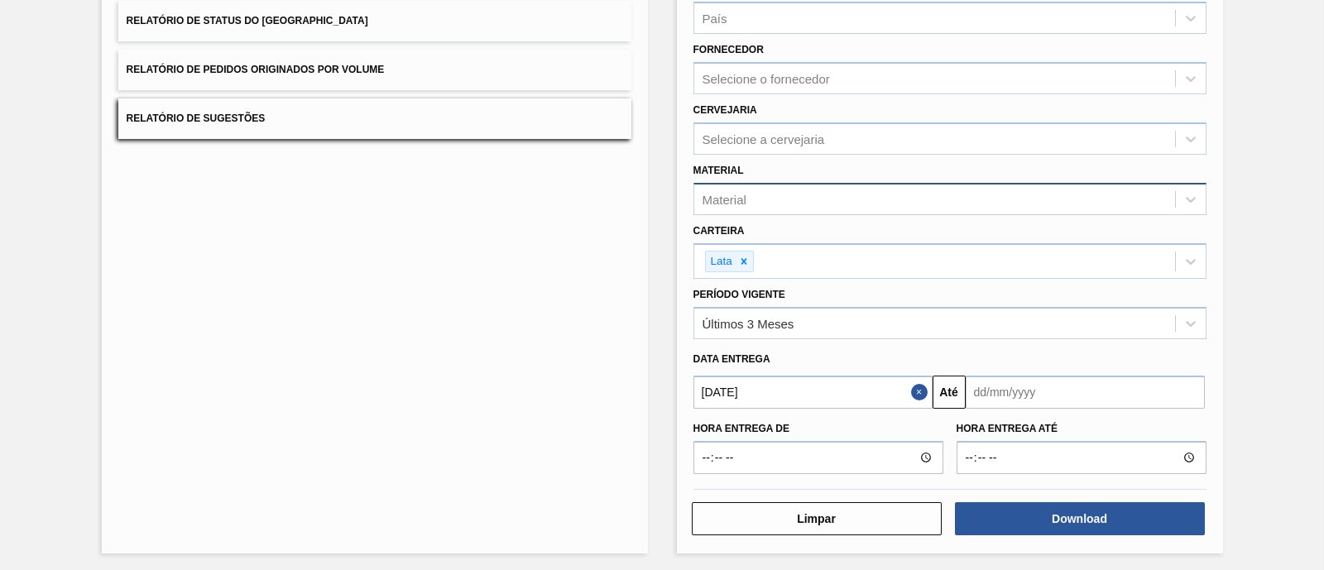
click at [996, 386] on input "text" at bounding box center [1085, 392] width 239 height 33
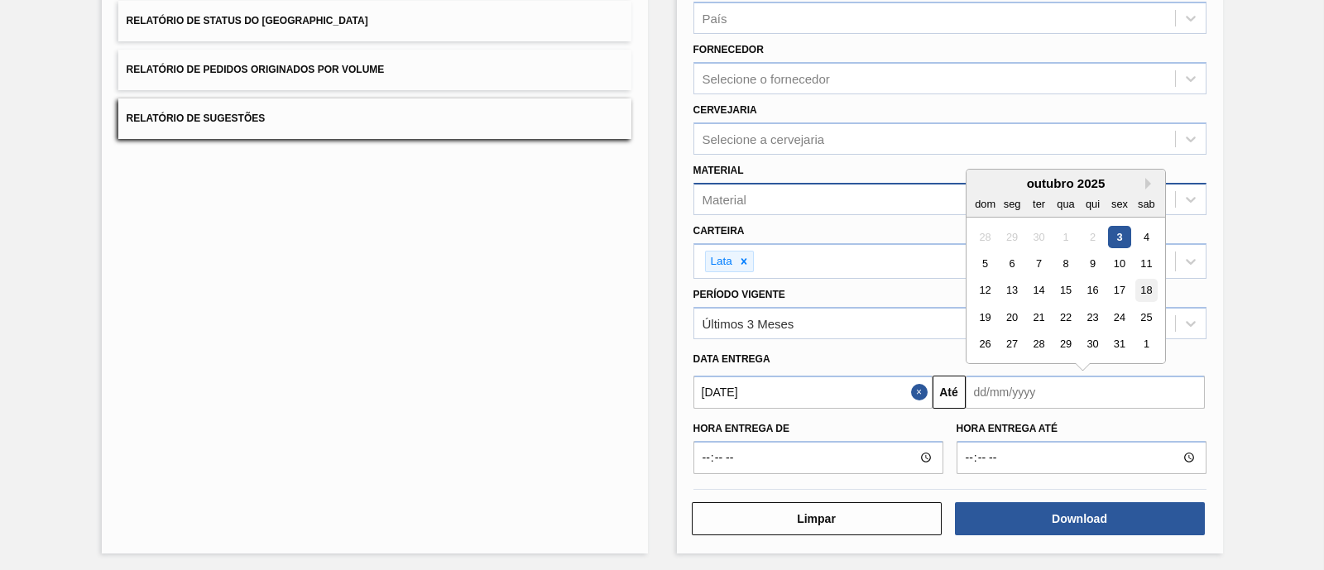
click at [1135, 282] on div "18" at bounding box center [1146, 291] width 22 height 22
type input "[DATE]"
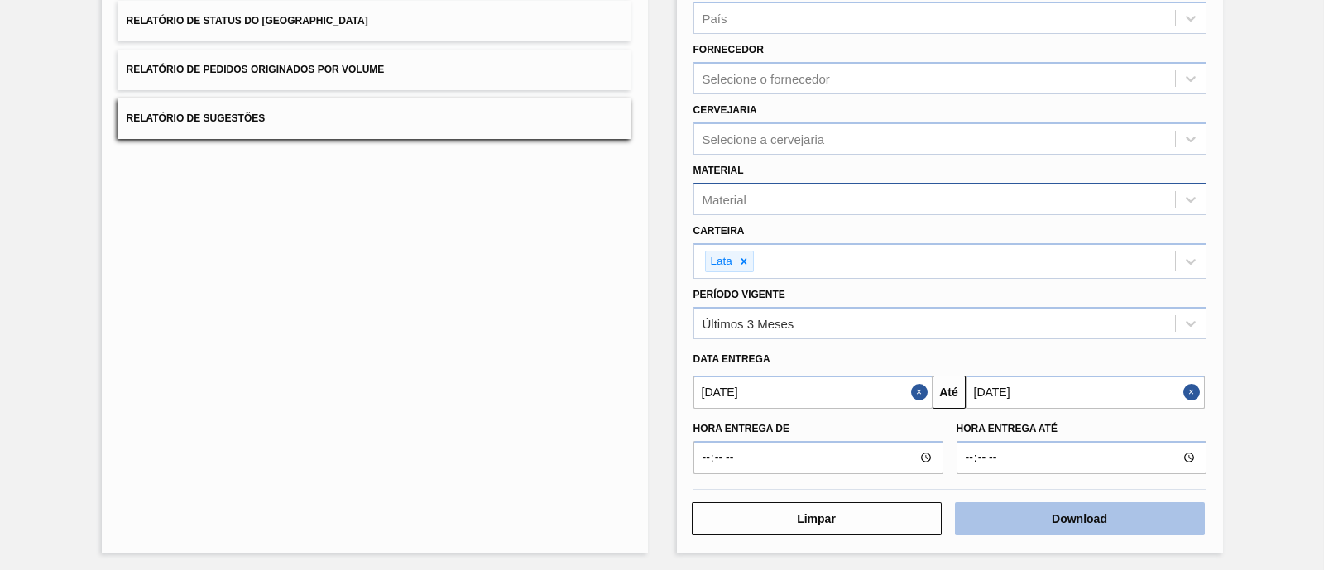
click at [1058, 502] on button "Download" at bounding box center [1080, 518] width 250 height 33
